Goal: Information Seeking & Learning: Learn about a topic

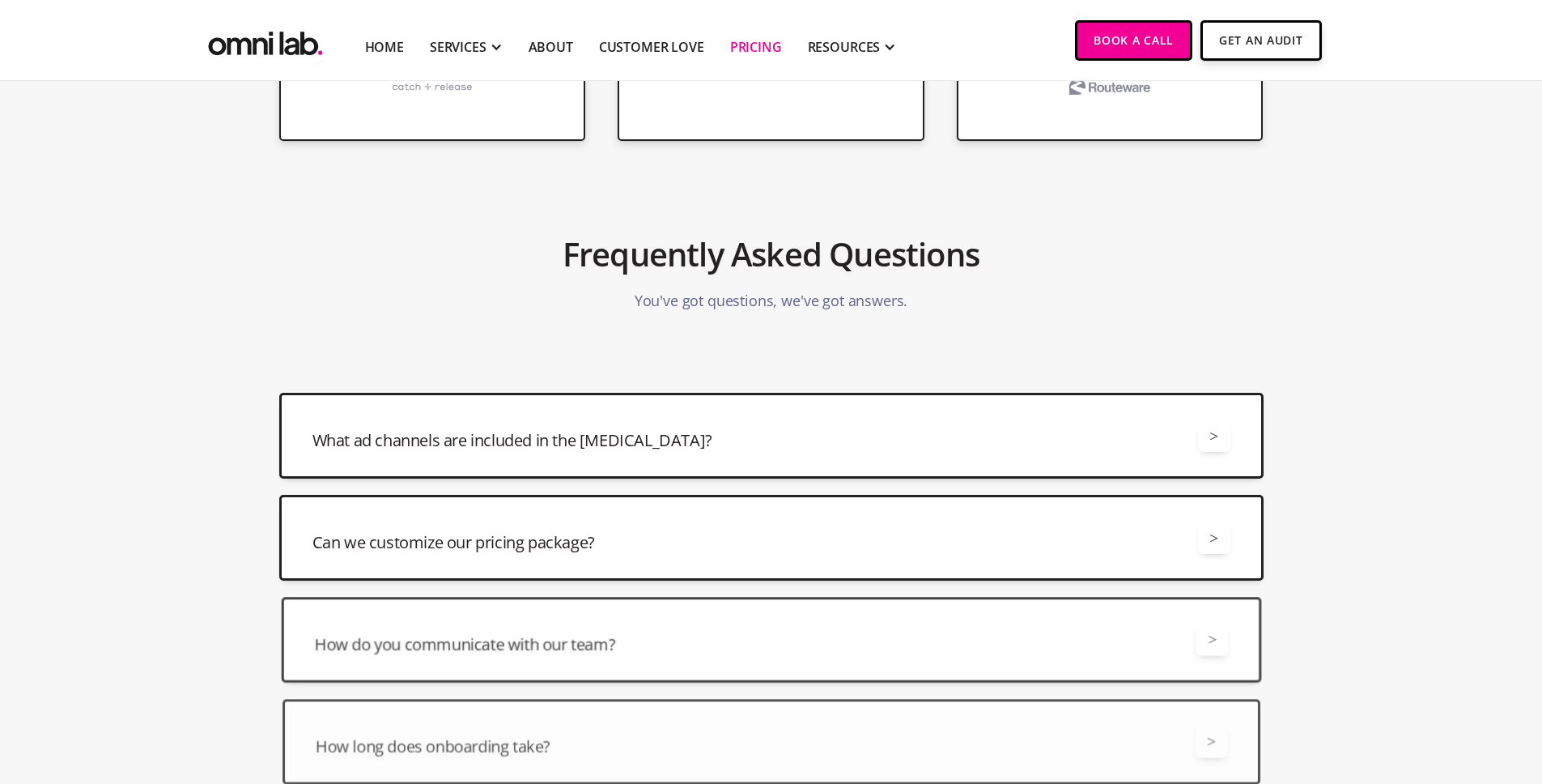
scroll to position [3551, 0]
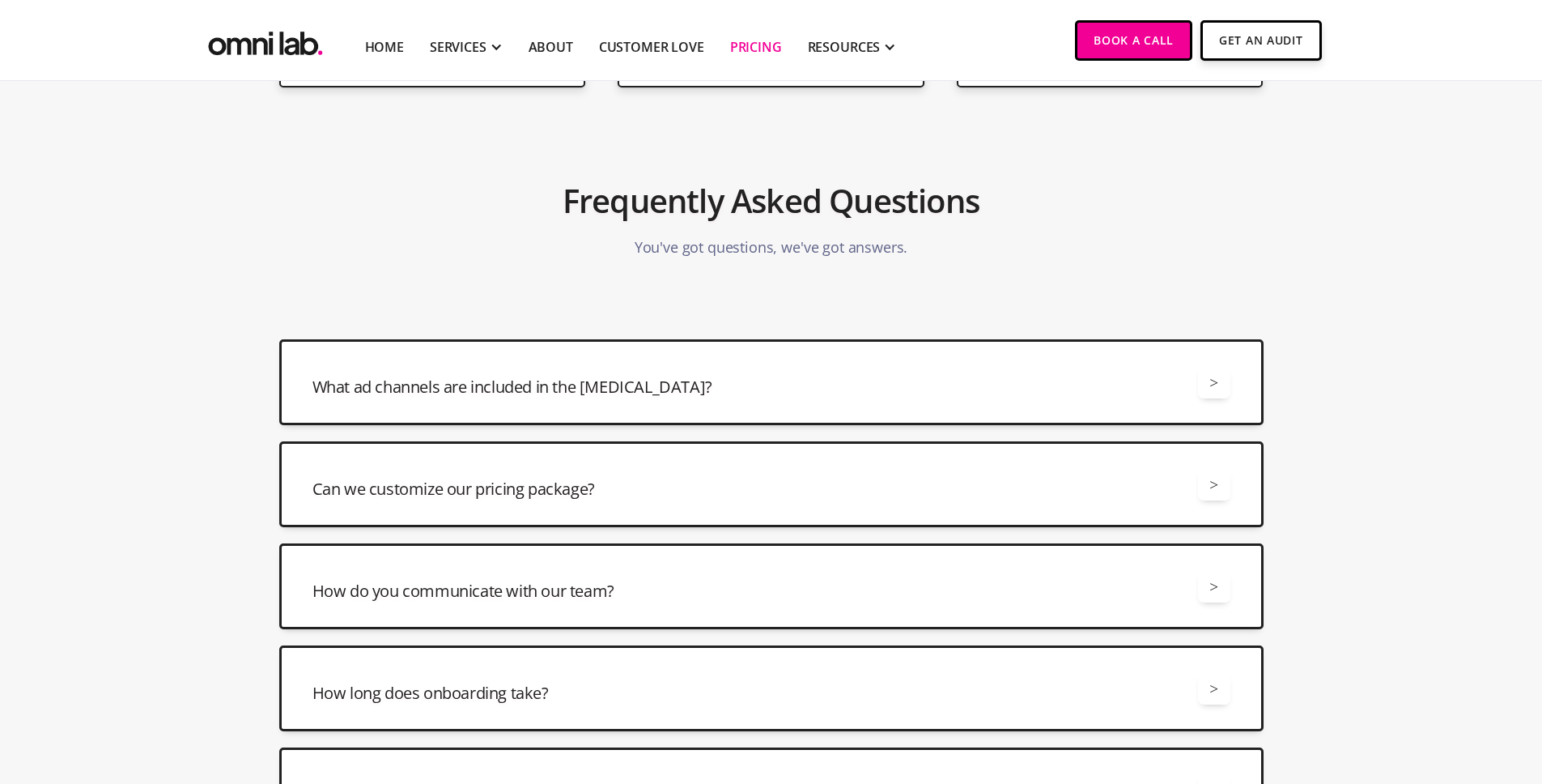
click at [1260, 361] on div "What ad channels are included in the [MEDICAL_DATA]? > All retainers include ma…" at bounding box center [771, 382] width 984 height 85
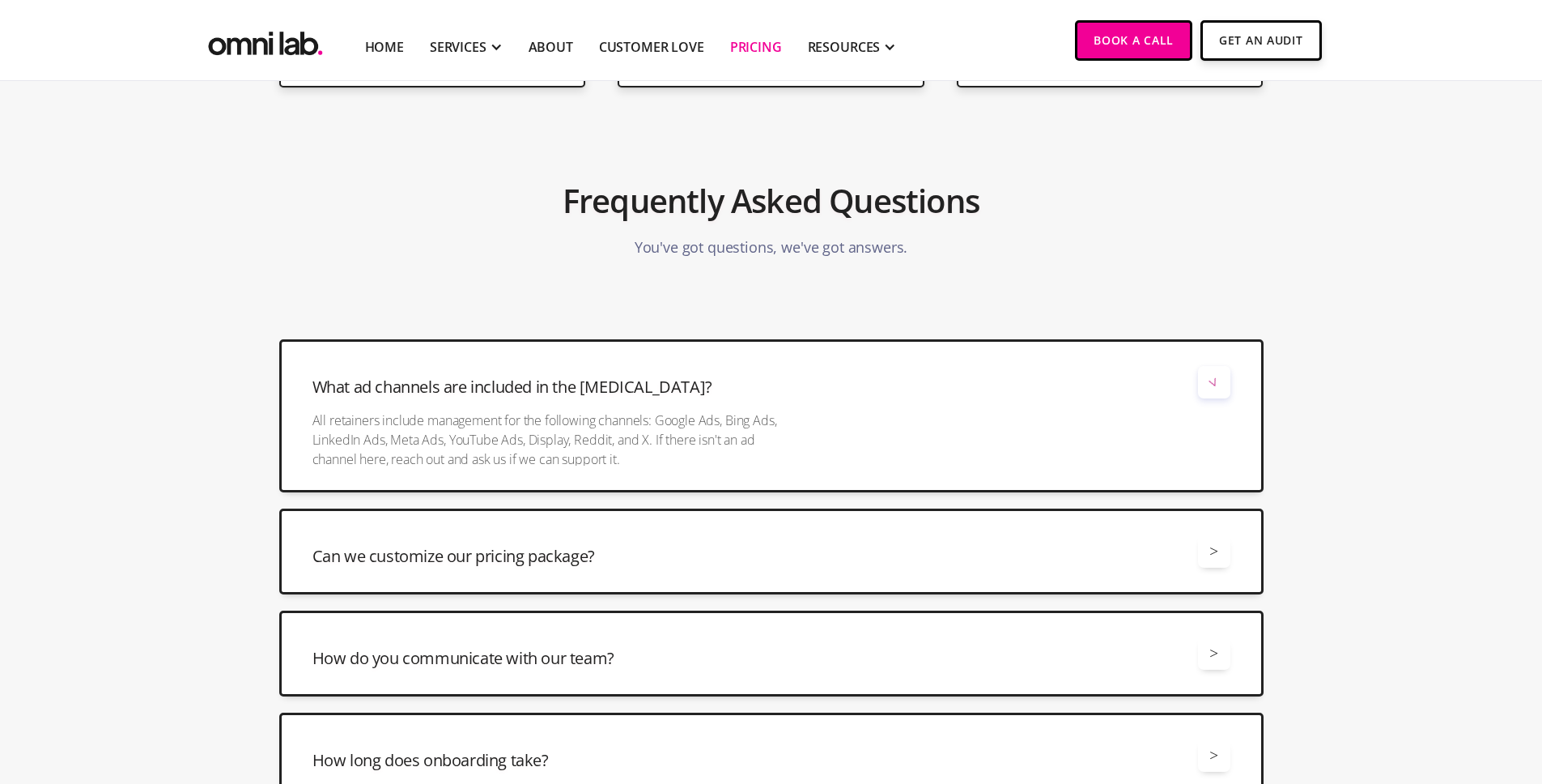
click at [1201, 392] on div ">" at bounding box center [1214, 382] width 32 height 32
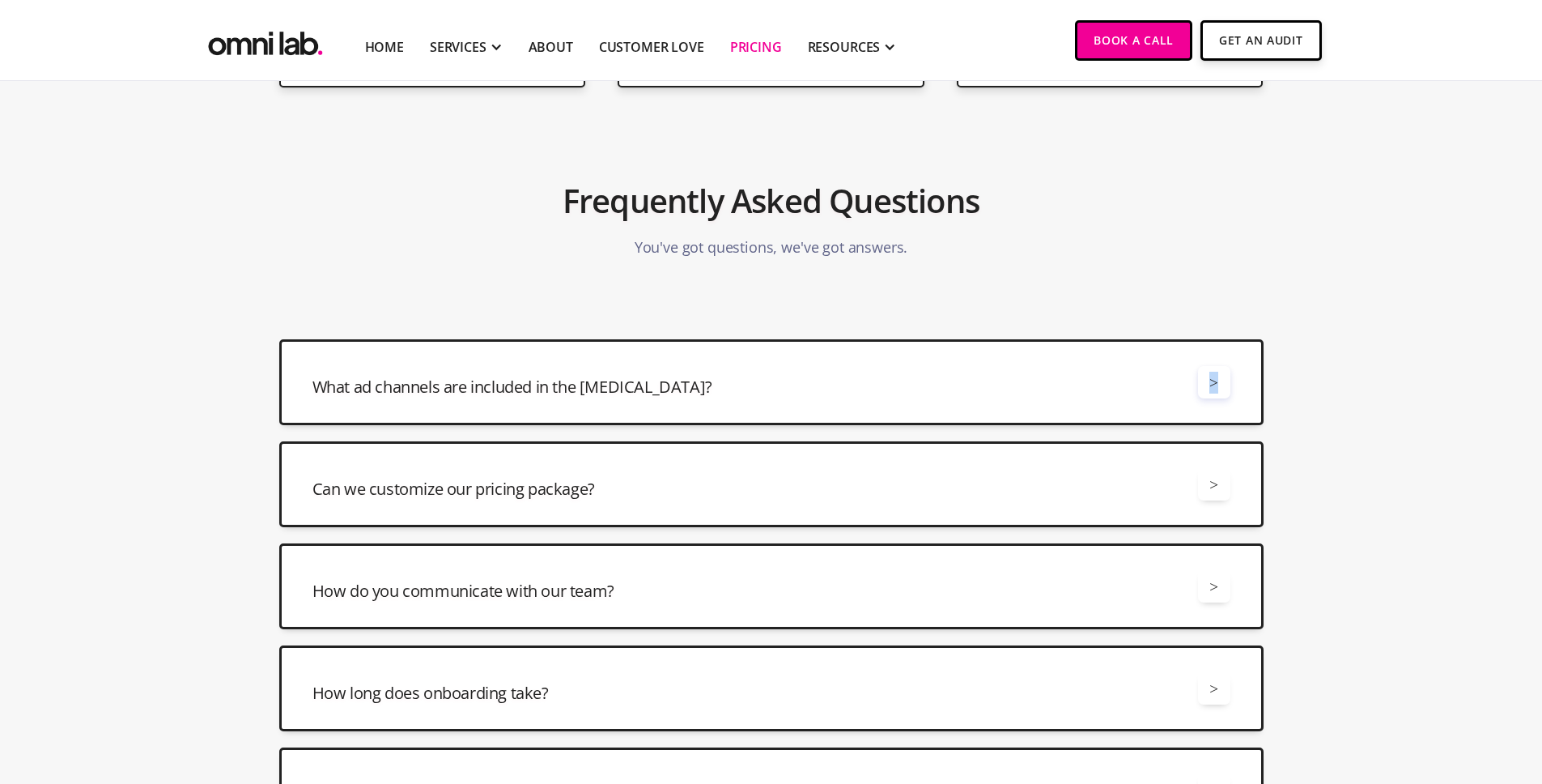
click at [1202, 391] on div ">" at bounding box center [1214, 382] width 32 height 32
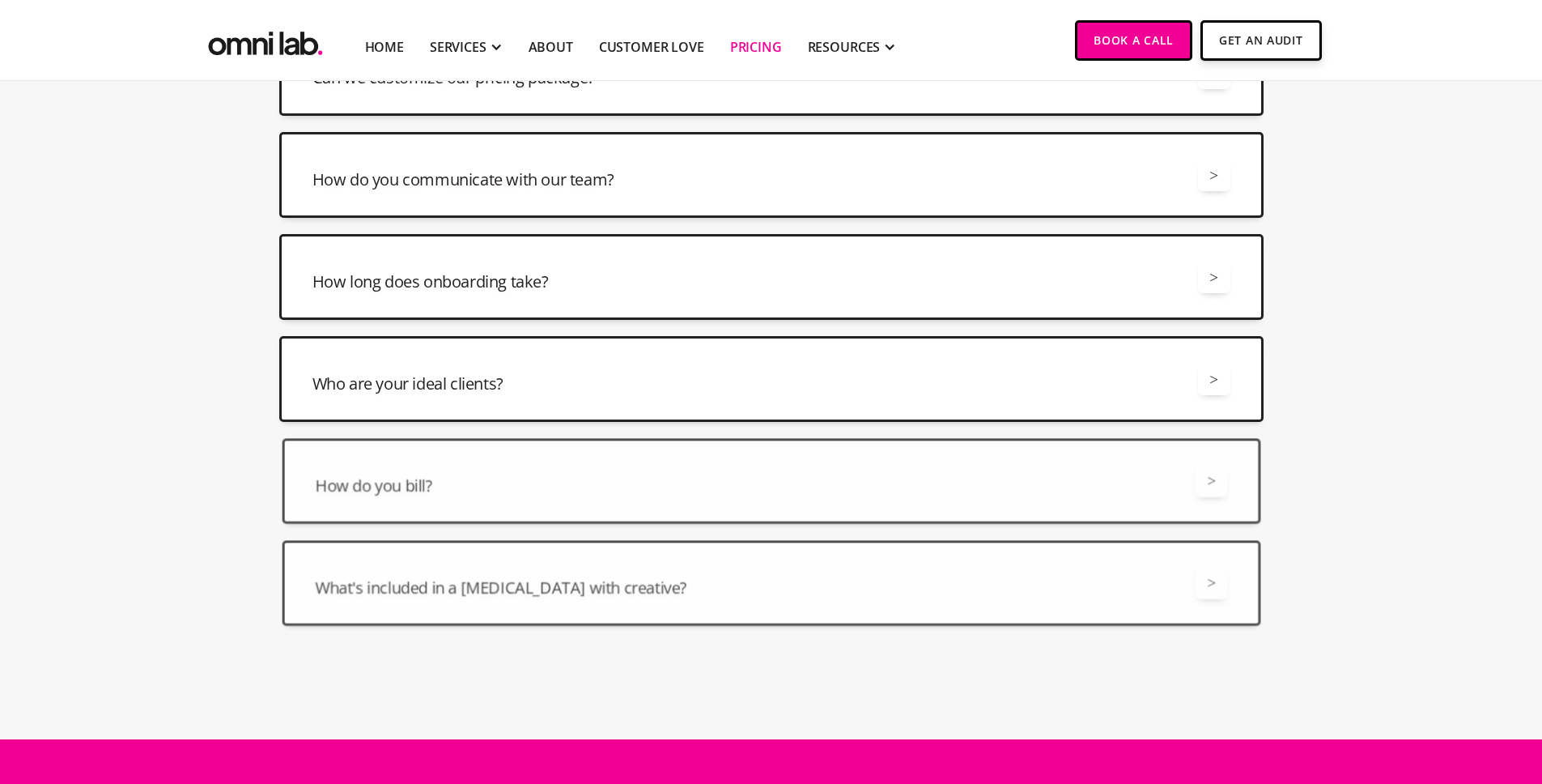
scroll to position [3903, 0]
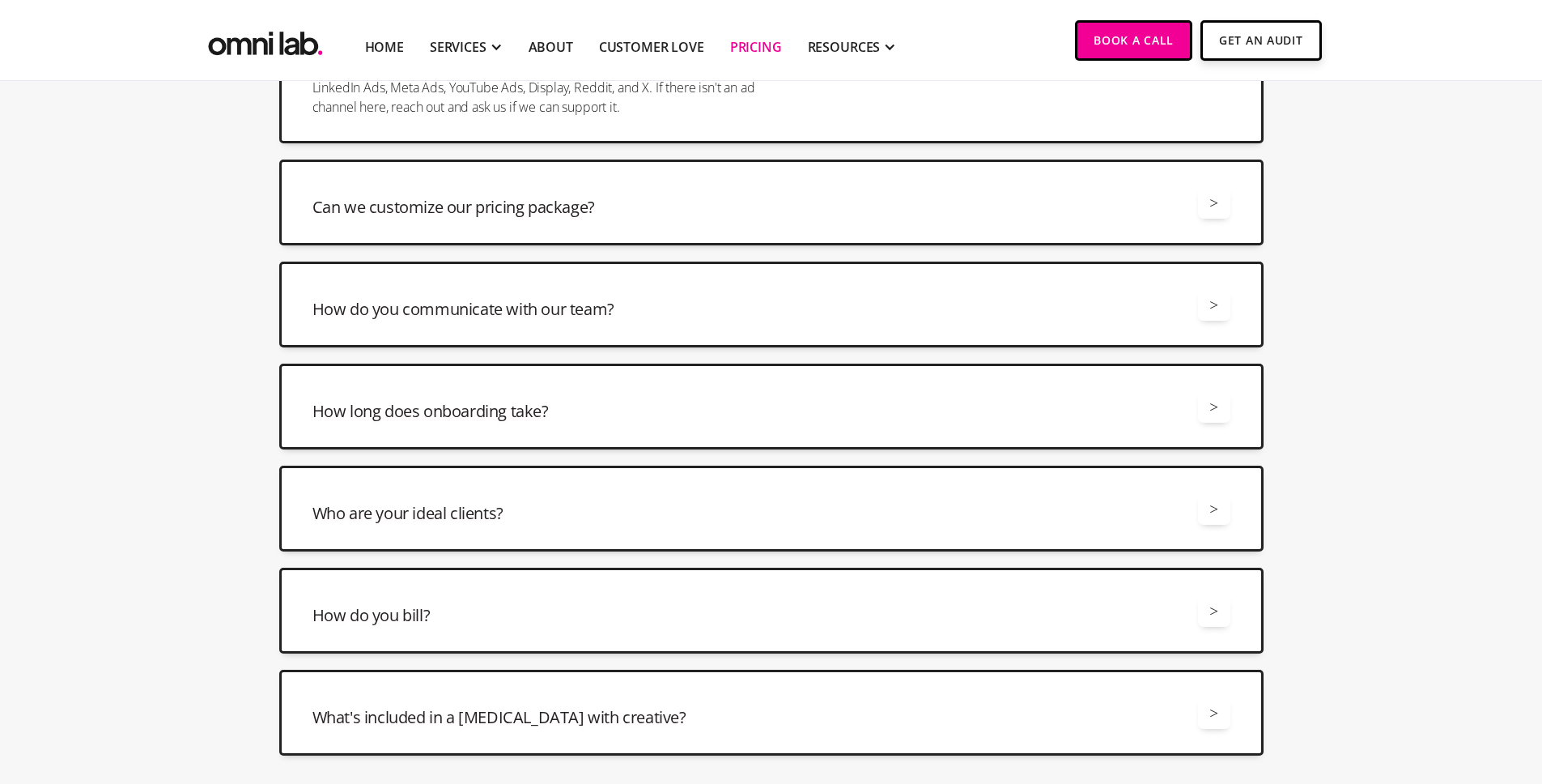
click at [1163, 222] on div "Can we customize our pricing package? > Yes, we offer a number of different way…" at bounding box center [771, 202] width 984 height 85
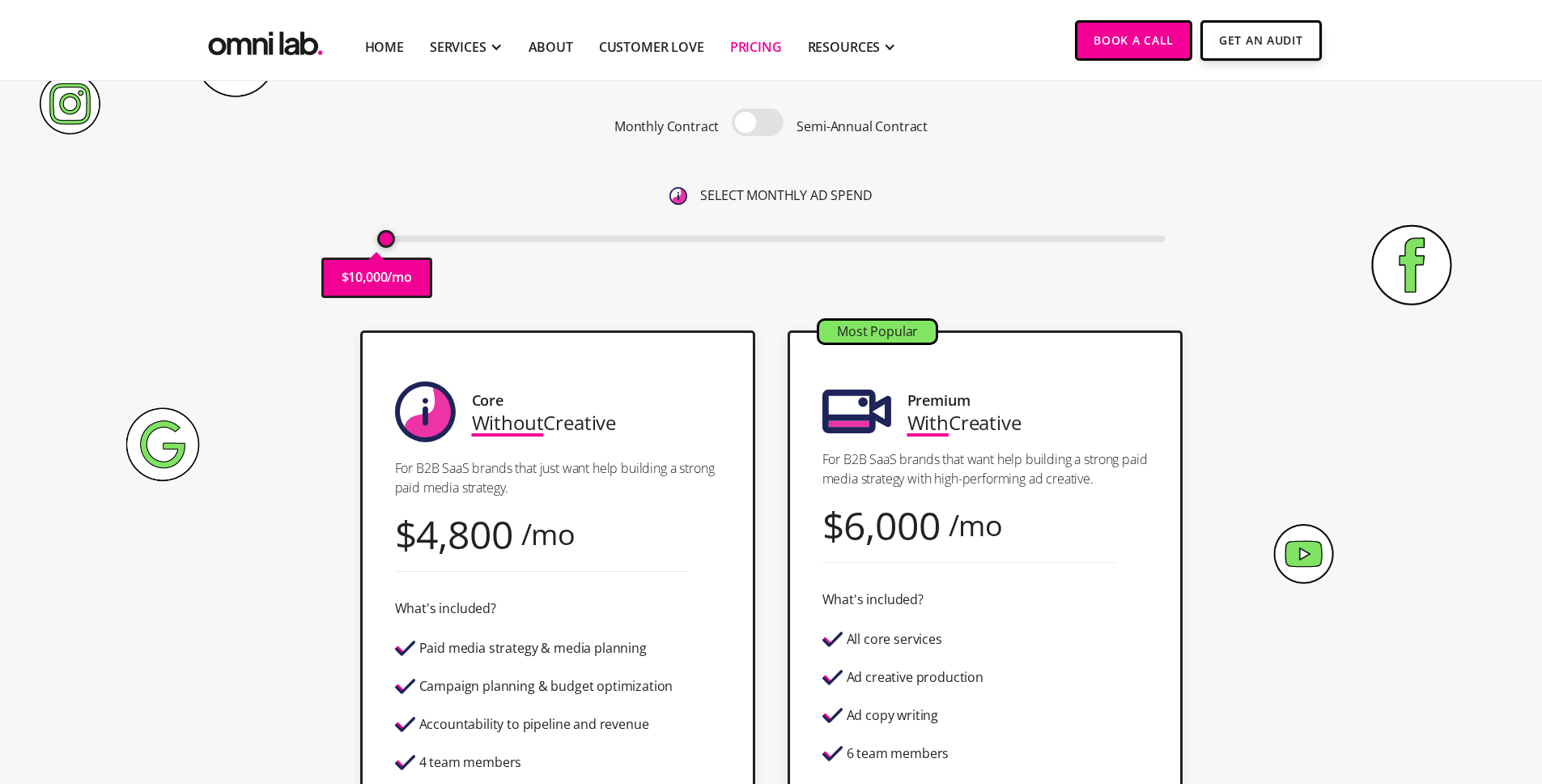
scroll to position [177, 0]
drag, startPoint x: 393, startPoint y: 242, endPoint x: 376, endPoint y: 286, distance: 47.2
click at [377, 241] on input "range" at bounding box center [771, 238] width 788 height 7
click at [762, 112] on span at bounding box center [757, 121] width 51 height 27
click at [758, 123] on input "checkbox" at bounding box center [758, 123] width 0 height 0
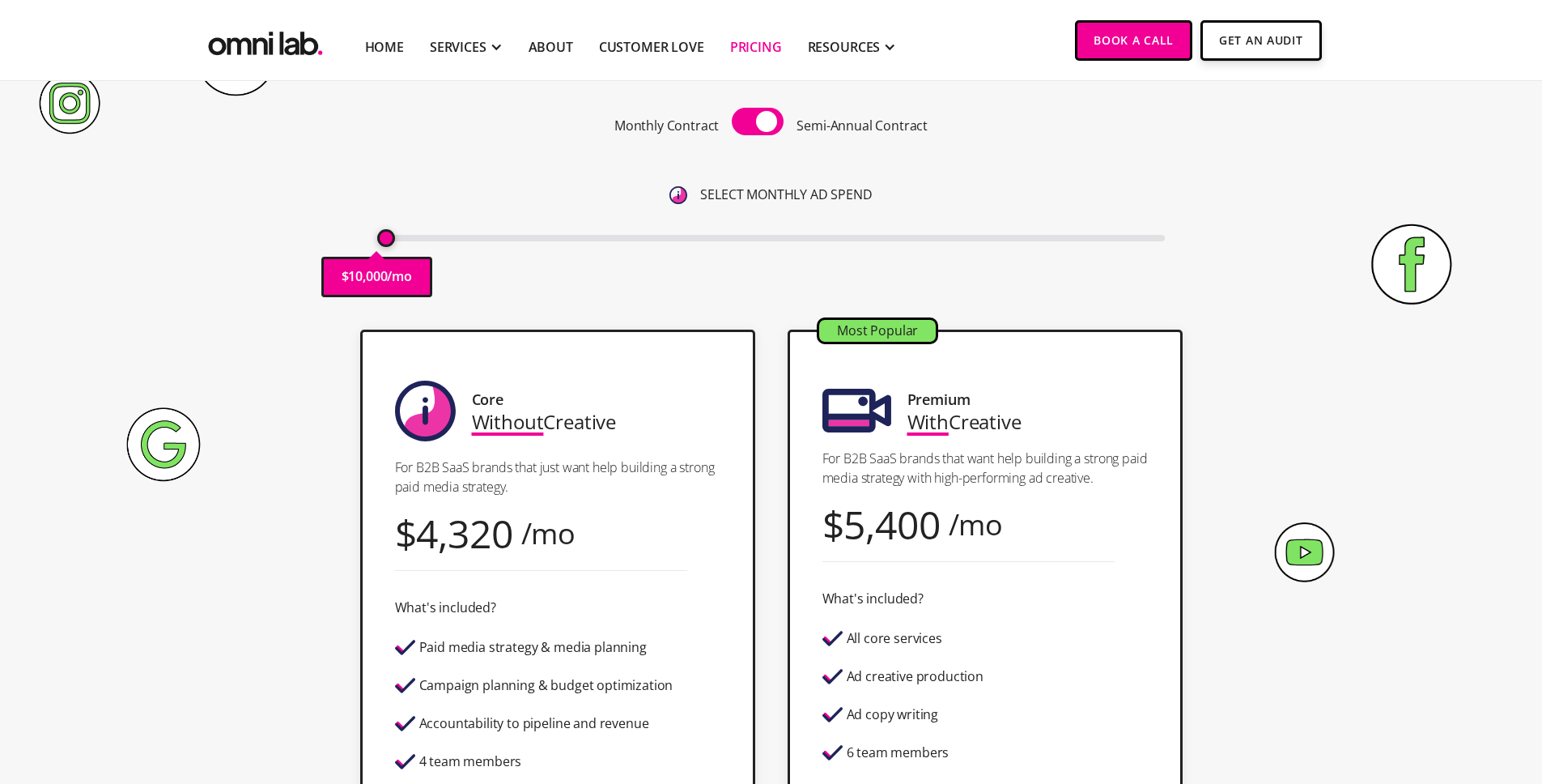
drag, startPoint x: 383, startPoint y: 242, endPoint x: 1134, endPoint y: 225, distance: 751.2
click at [1134, 225] on div "$ 10,000 /mo" at bounding box center [771, 236] width 788 height 21
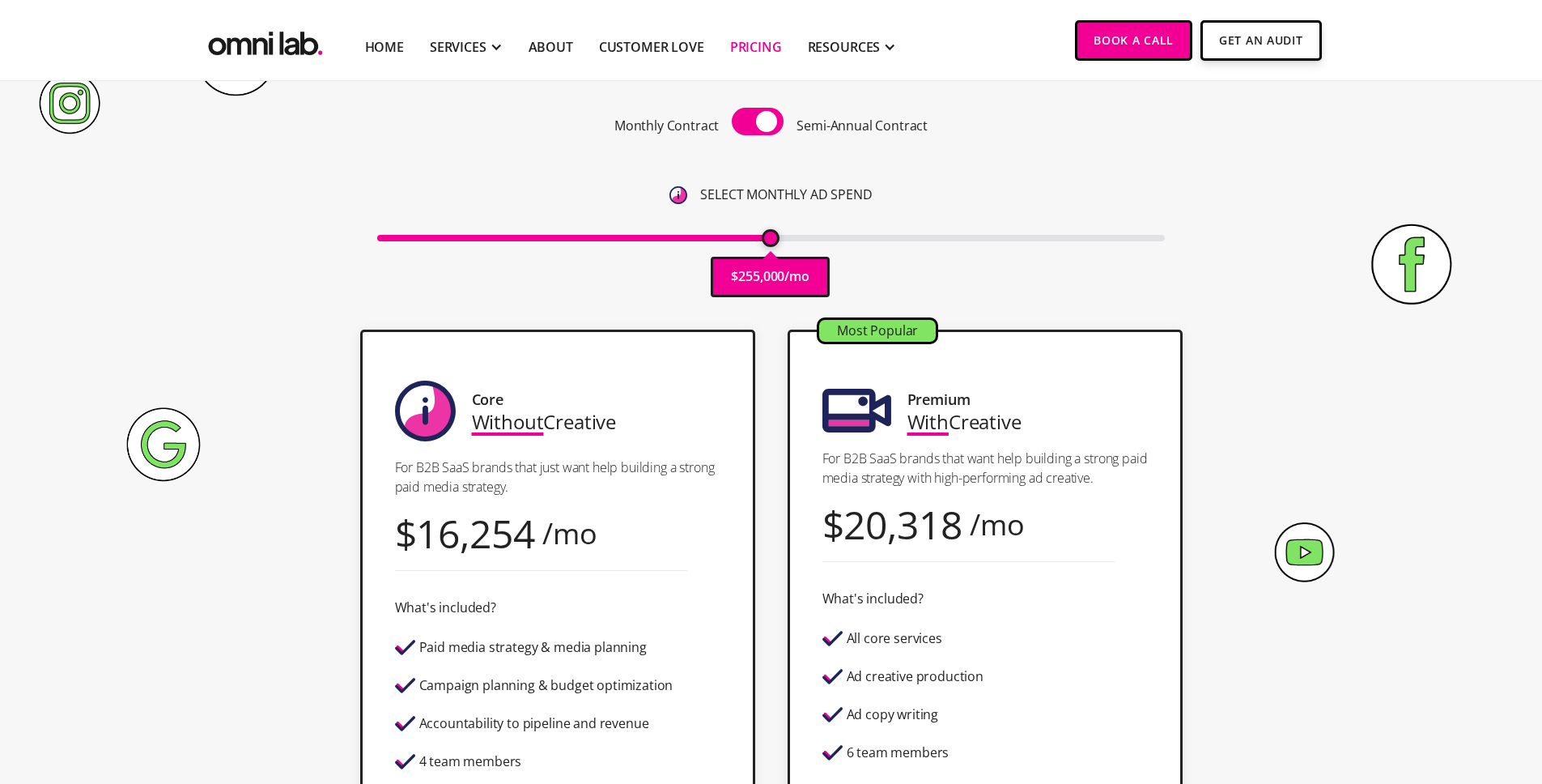
drag, startPoint x: 416, startPoint y: 238, endPoint x: 770, endPoint y: 225, distance: 354.2
click at [770, 235] on input "range" at bounding box center [771, 238] width 788 height 7
click at [682, 191] on img at bounding box center [678, 195] width 17 height 17
click at [741, 192] on p "SELECT MONTHLY AD SPEND" at bounding box center [786, 194] width 172 height 21
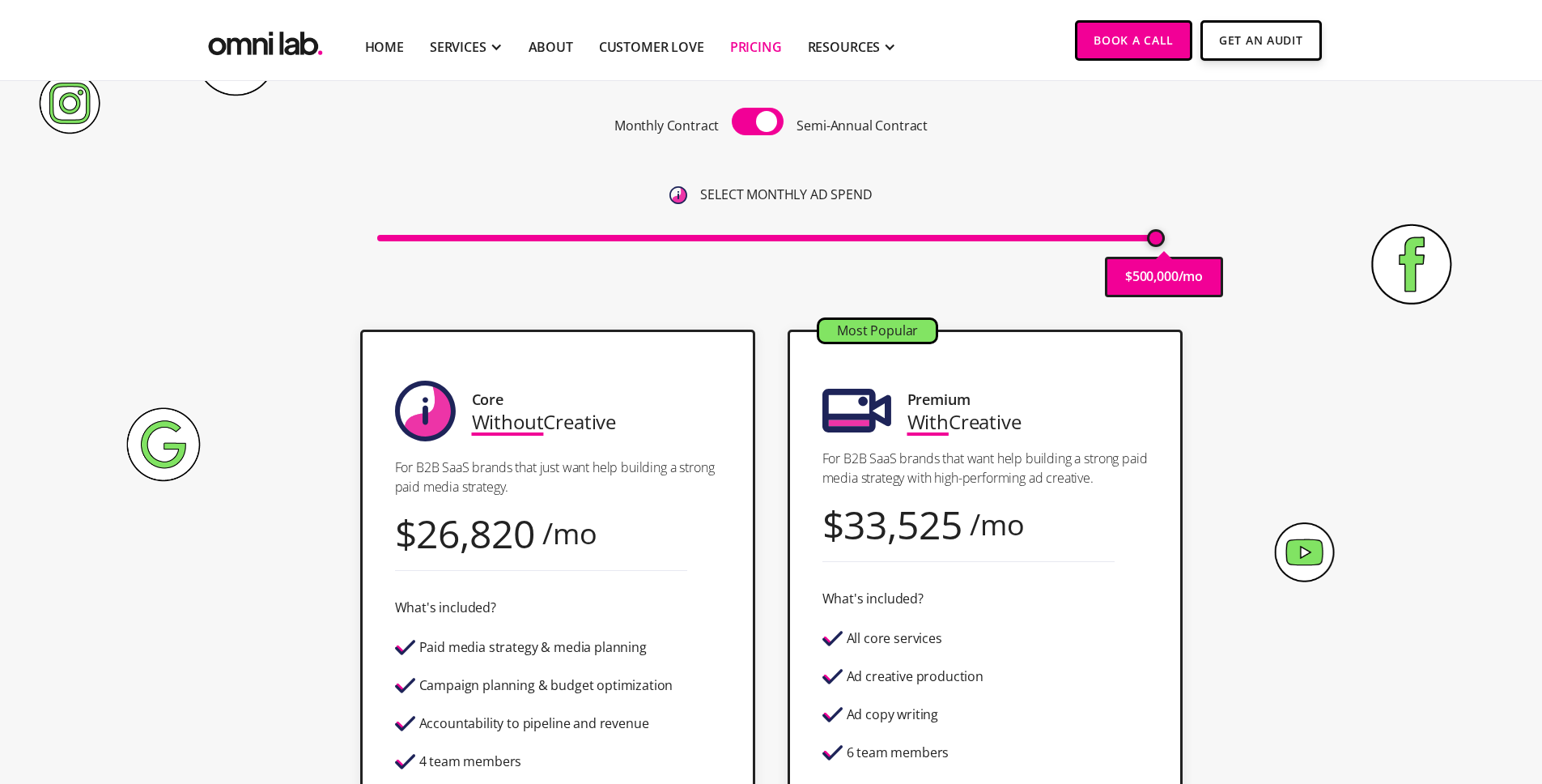
drag, startPoint x: 862, startPoint y: 222, endPoint x: 1255, endPoint y: 207, distance: 393.3
click at [1165, 235] on input "range" at bounding box center [771, 238] width 788 height 7
click at [748, 123] on span at bounding box center [757, 121] width 51 height 27
click at [758, 123] on input "checkbox" at bounding box center [758, 123] width 0 height 0
click at [750, 123] on span at bounding box center [757, 121] width 51 height 27
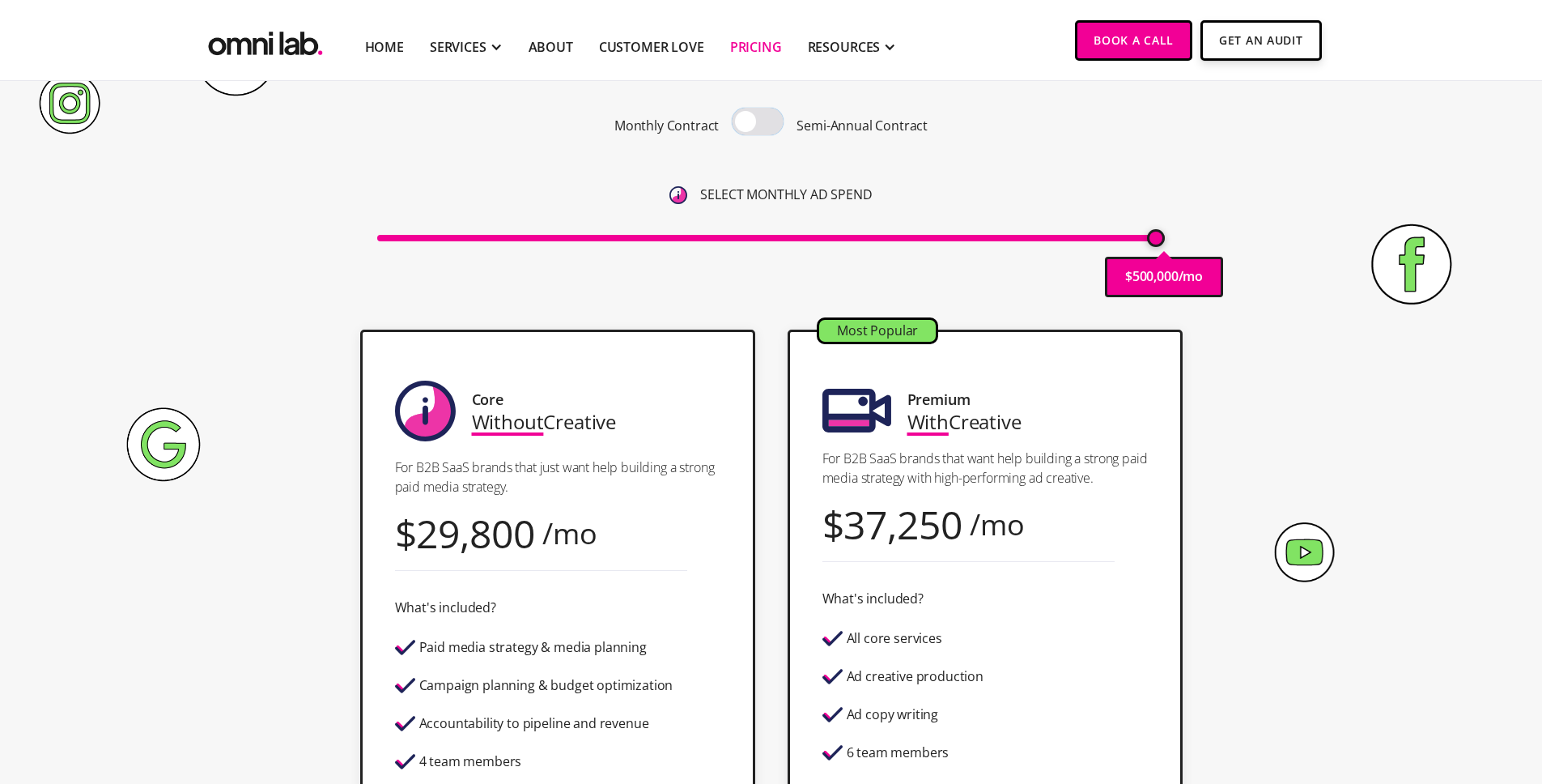
click at [758, 123] on input "checkbox" at bounding box center [758, 123] width 0 height 0
click at [750, 123] on span at bounding box center [757, 121] width 51 height 27
click at [758, 123] on input "checkbox" at bounding box center [758, 123] width 0 height 0
click at [750, 123] on span at bounding box center [757, 121] width 51 height 27
click at [758, 123] on input "checkbox" at bounding box center [758, 123] width 0 height 0
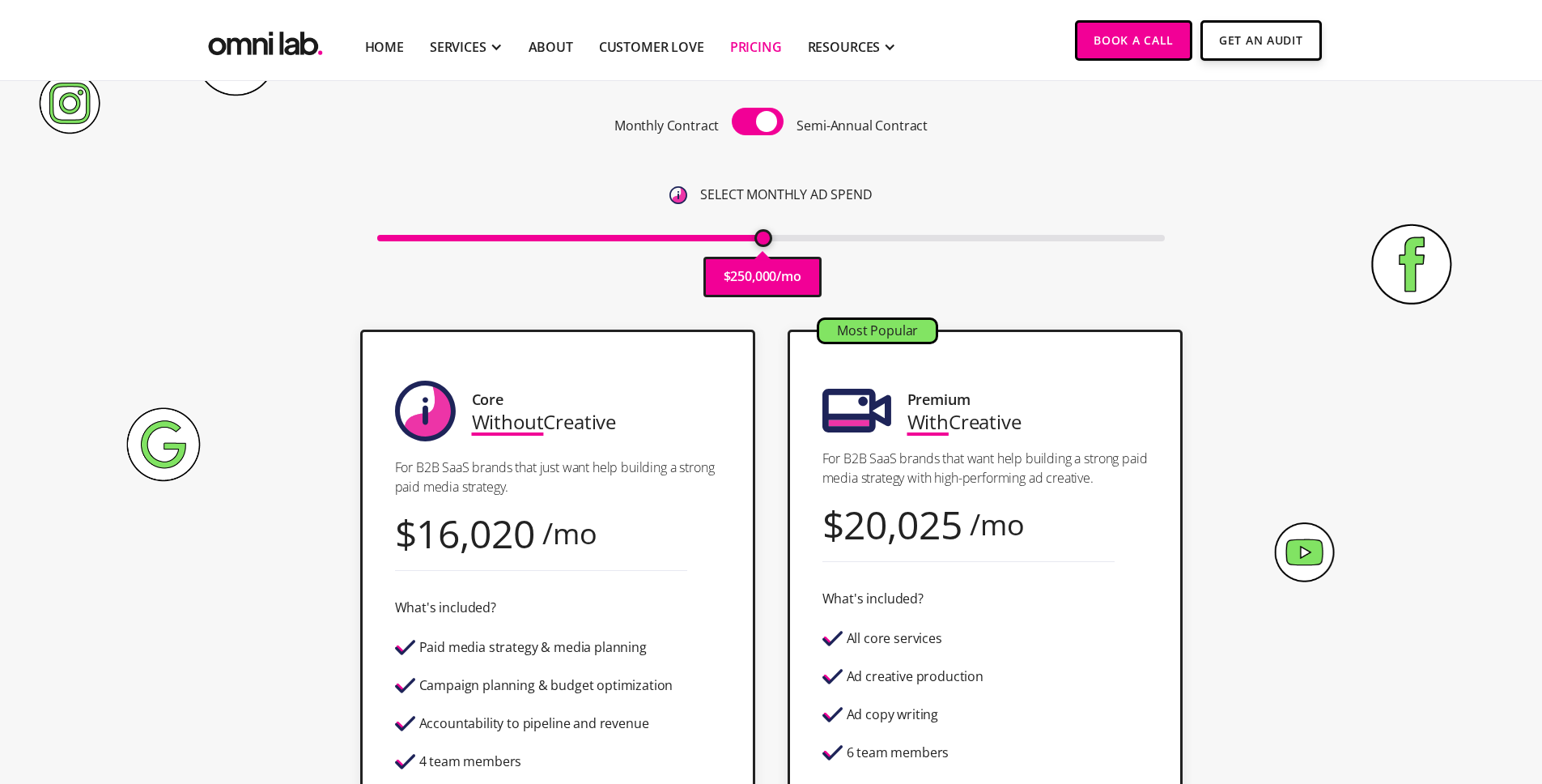
drag, startPoint x: 1151, startPoint y: 239, endPoint x: 765, endPoint y: 248, distance: 386.1
type input "250000"
click at [765, 241] on input "range" at bounding box center [771, 238] width 788 height 7
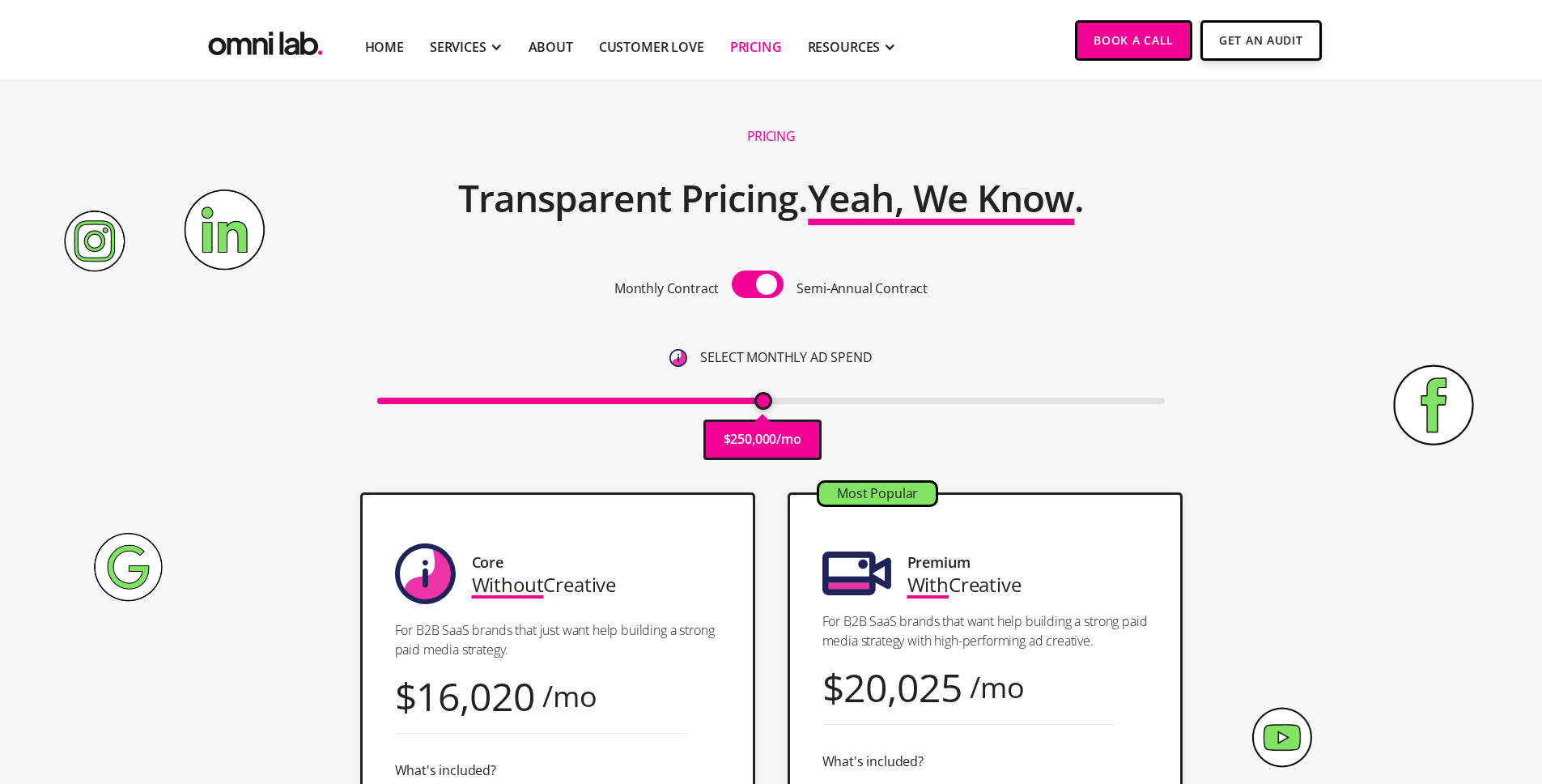
scroll to position [0, 0]
